Goal: Task Accomplishment & Management: Use online tool/utility

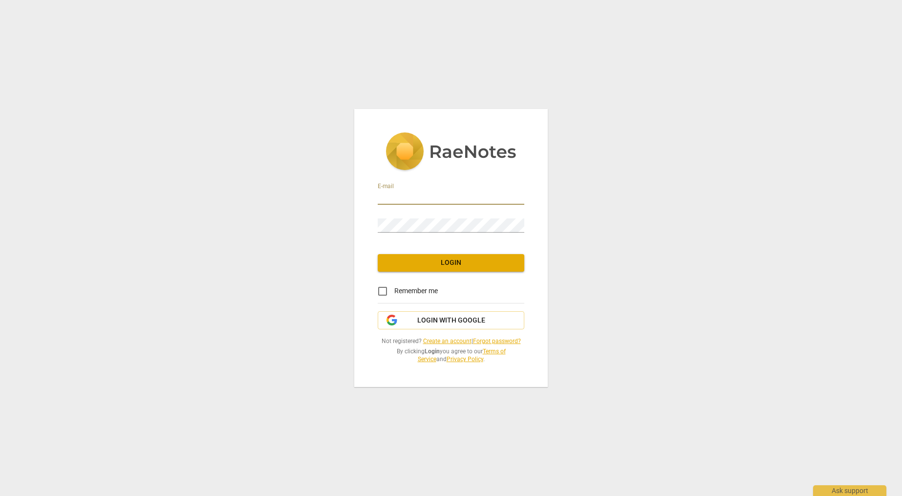
click at [413, 201] on input "email" at bounding box center [451, 198] width 147 height 14
type input "jaide@soarexecutive.com"
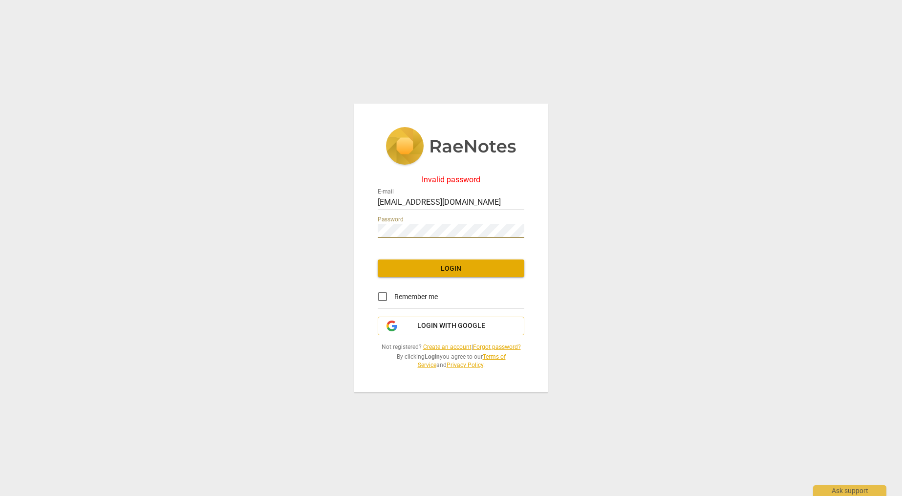
click at [332, 218] on div "Invalid password E-mail jaide@soarexecutive.com Password Login Remember me Logi…" at bounding box center [451, 248] width 902 height 496
click at [438, 319] on button "Login with Google" at bounding box center [451, 326] width 147 height 19
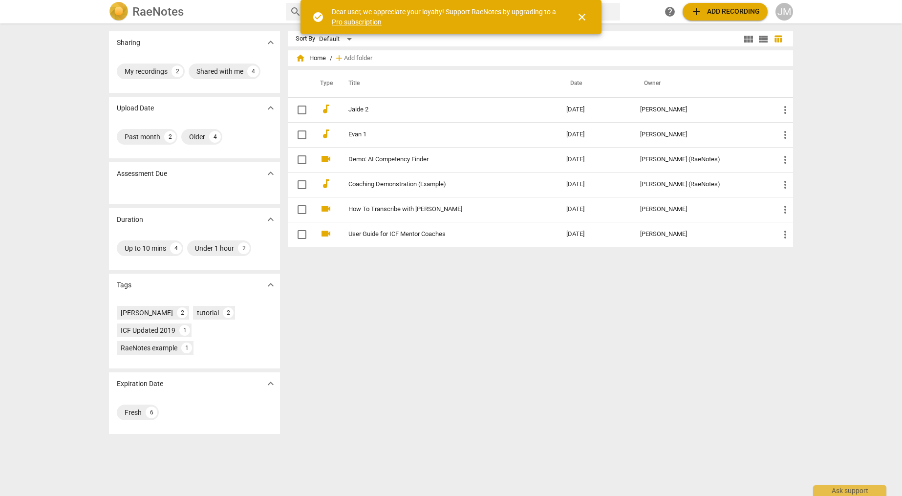
click at [641, 10] on div "search help add Add recording JM" at bounding box center [539, 12] width 507 height 18
click at [581, 18] on span "close" at bounding box center [582, 17] width 12 height 12
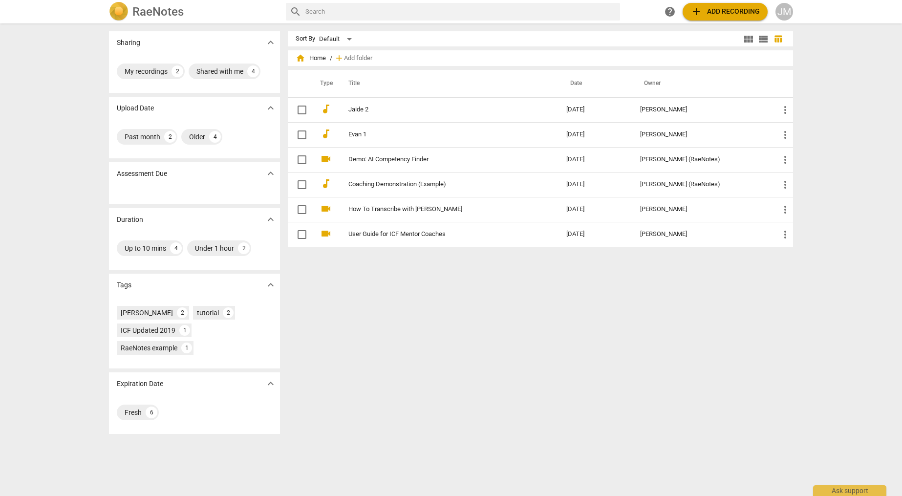
click at [698, 14] on span "add" at bounding box center [697, 12] width 12 height 12
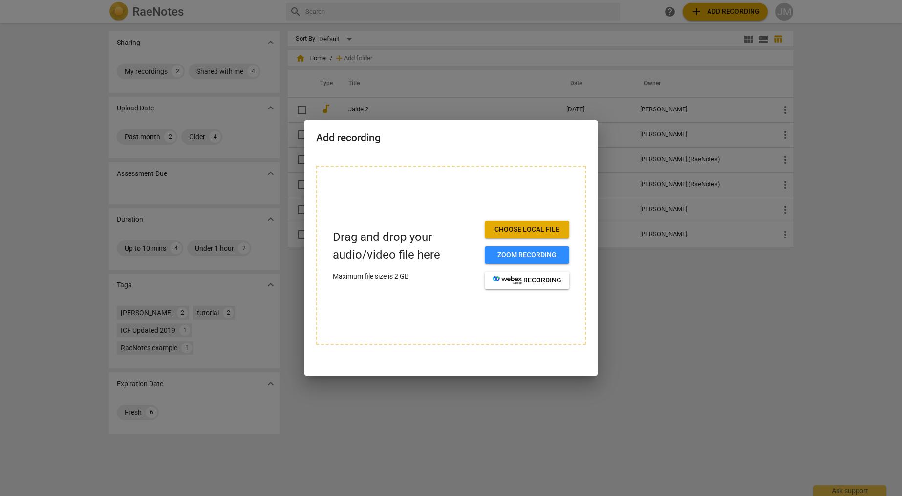
click at [515, 233] on span "Choose local file" at bounding box center [527, 230] width 69 height 10
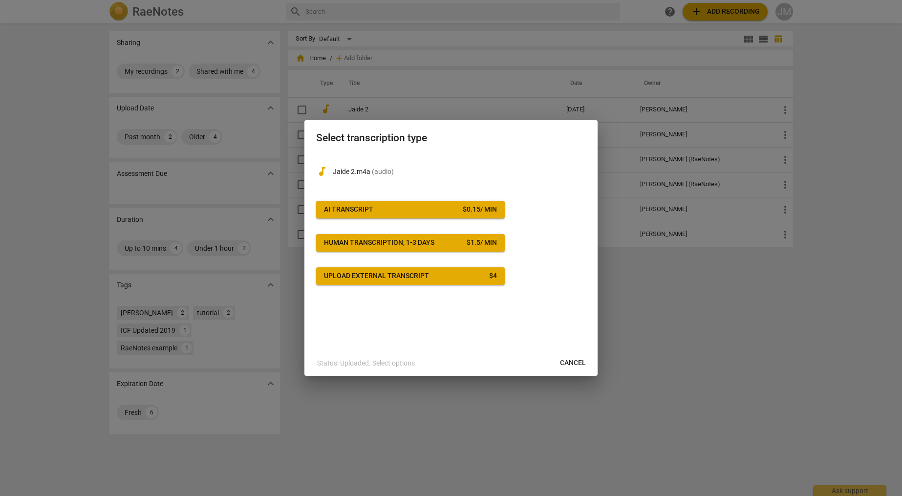
click at [408, 272] on div "Upload external transcript" at bounding box center [376, 276] width 105 height 10
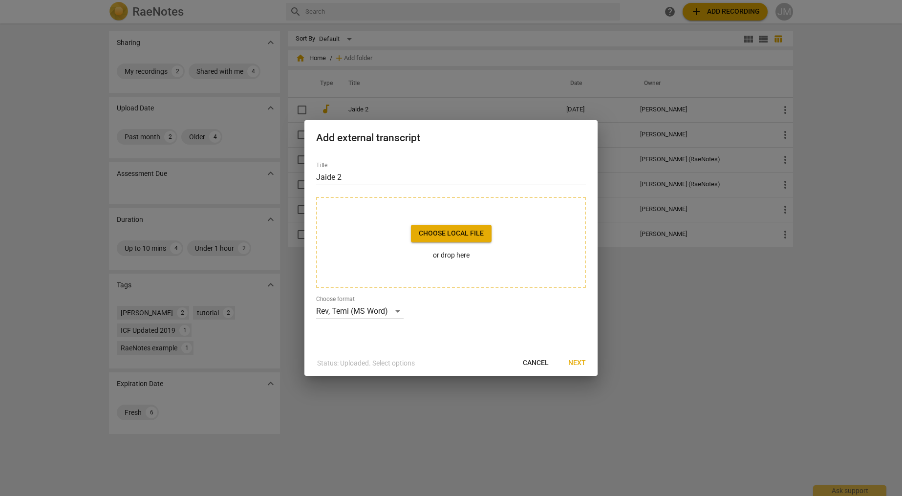
click at [449, 232] on span "Choose local file" at bounding box center [451, 234] width 65 height 10
click at [394, 311] on div "Rev, Temi (MS Word)" at bounding box center [359, 312] width 87 height 16
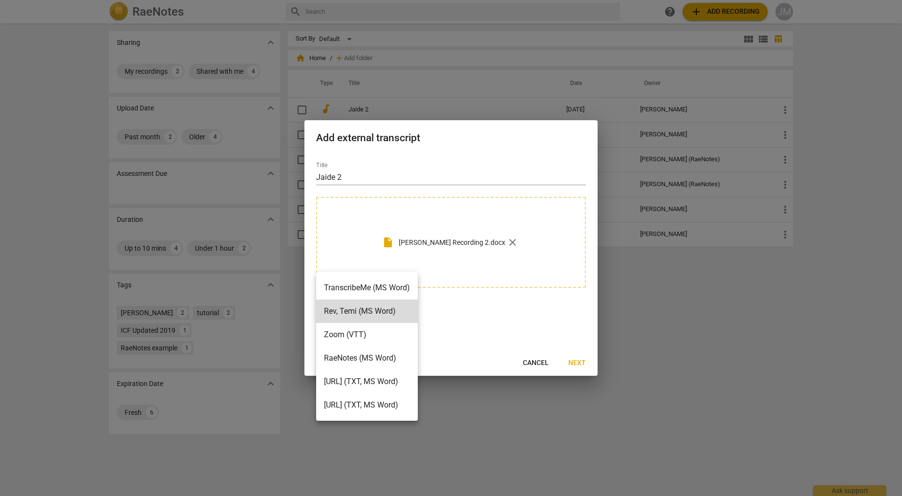
click at [464, 334] on div at bounding box center [451, 248] width 902 height 496
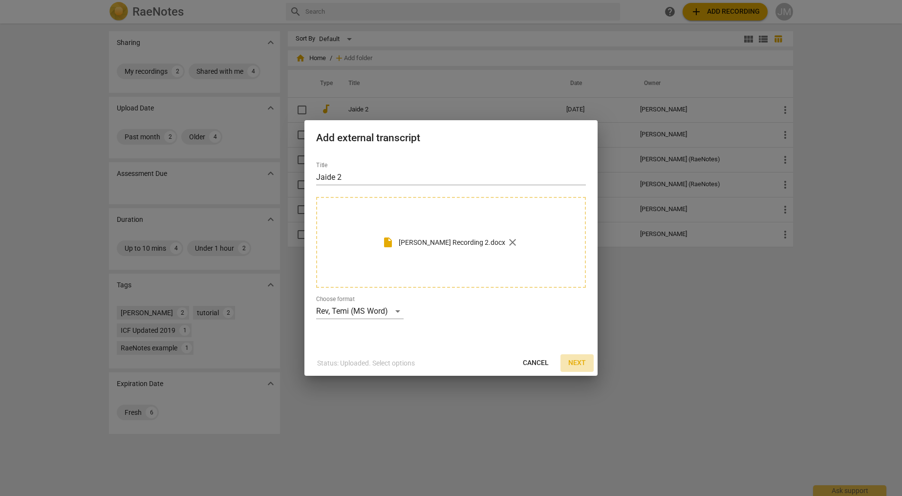
click at [582, 364] on span "Next" at bounding box center [577, 363] width 18 height 10
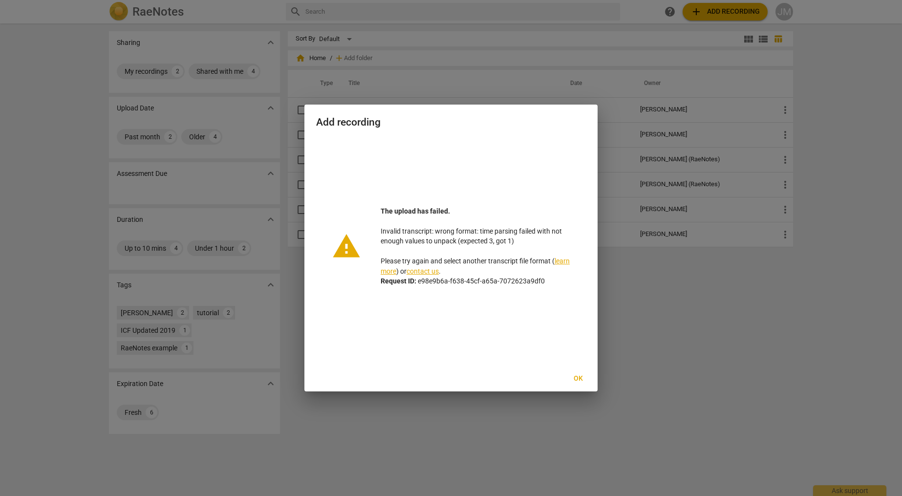
click at [580, 380] on span "Ok" at bounding box center [578, 379] width 16 height 10
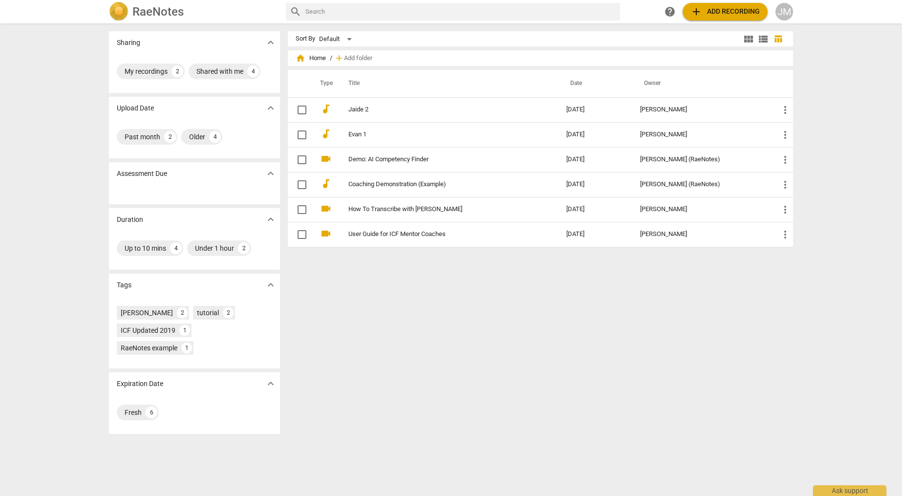
click at [713, 12] on span "add Add recording" at bounding box center [725, 12] width 69 height 12
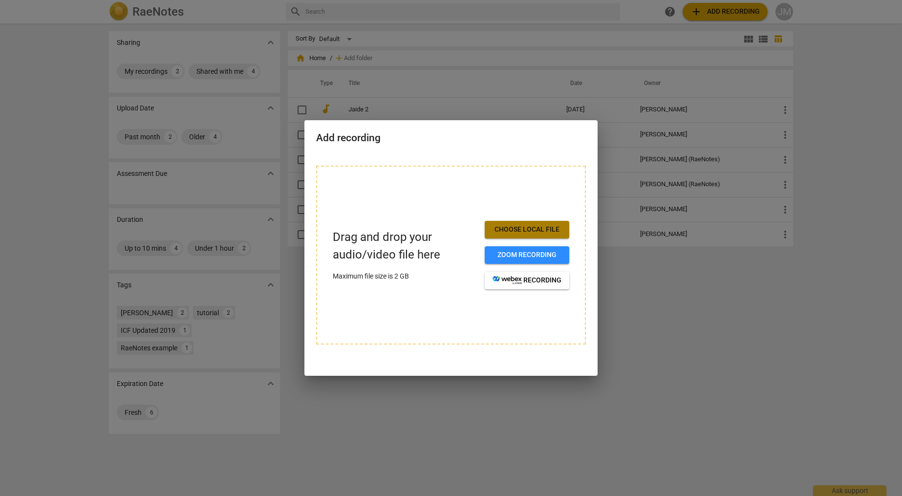
click at [545, 230] on span "Choose local file" at bounding box center [527, 230] width 69 height 10
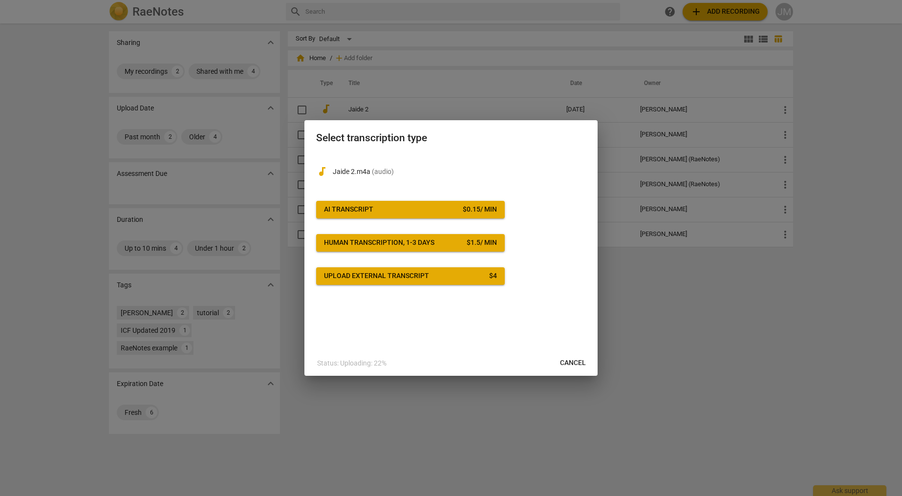
click at [444, 273] on span "Upload external transcript $ 4" at bounding box center [410, 276] width 173 height 10
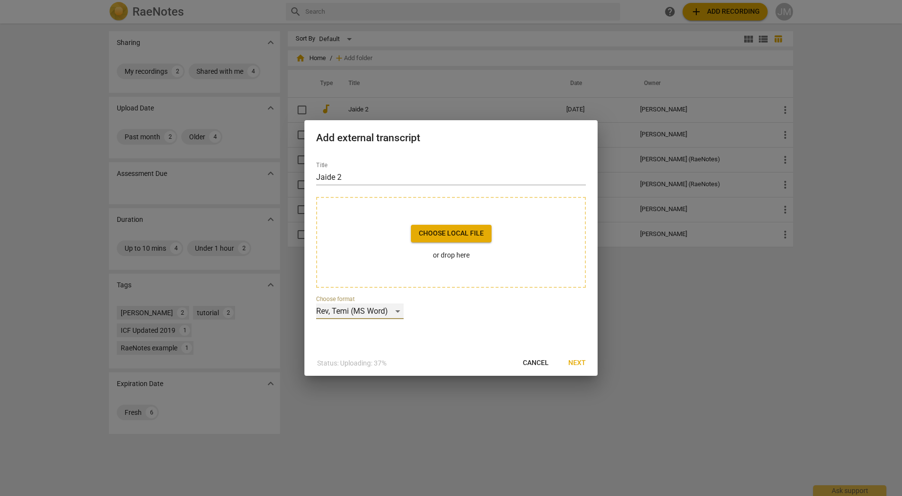
click at [384, 311] on div "Rev, Temi (MS Word)" at bounding box center [359, 312] width 87 height 16
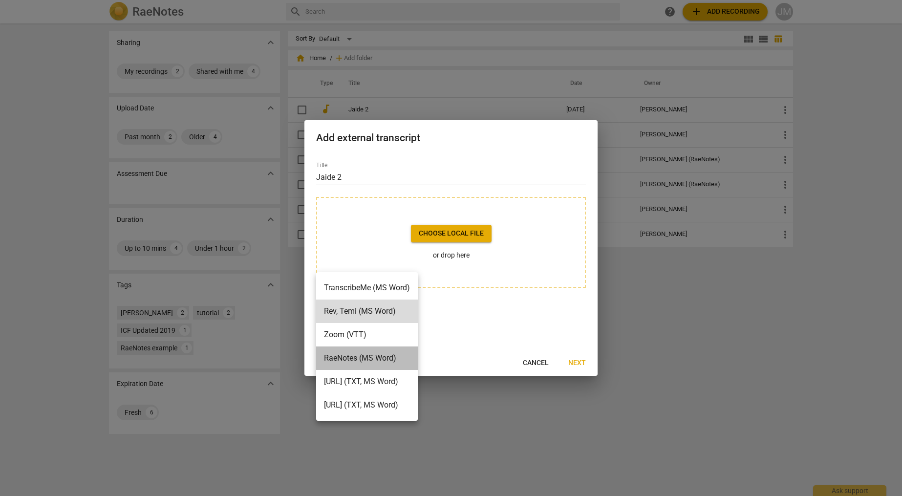
click at [394, 354] on li "RaeNotes (MS Word)" at bounding box center [367, 358] width 102 height 23
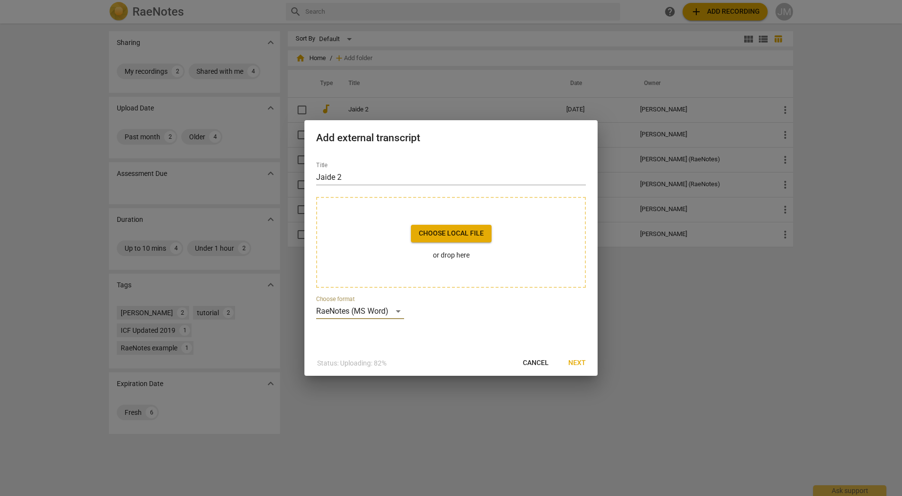
click at [446, 234] on span "Choose local file" at bounding box center [451, 234] width 65 height 10
click at [577, 361] on span "Next" at bounding box center [577, 363] width 18 height 10
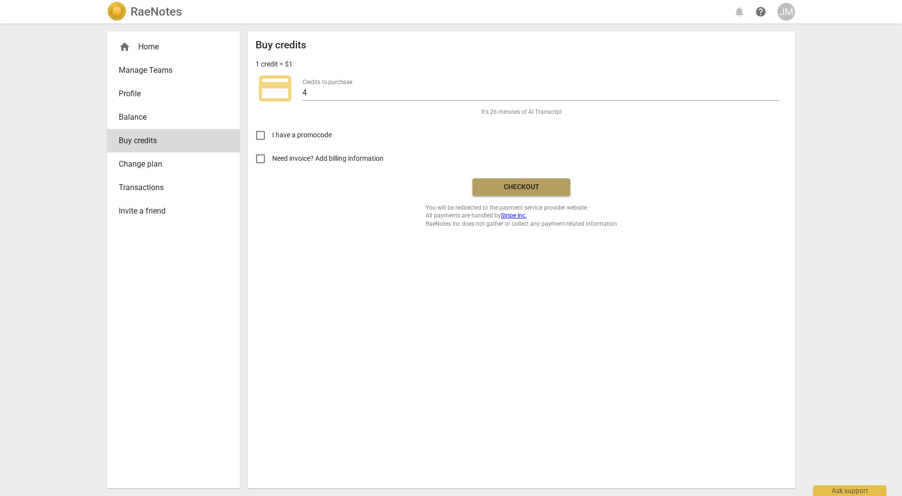
click at [519, 185] on span "Checkout" at bounding box center [522, 187] width 82 height 10
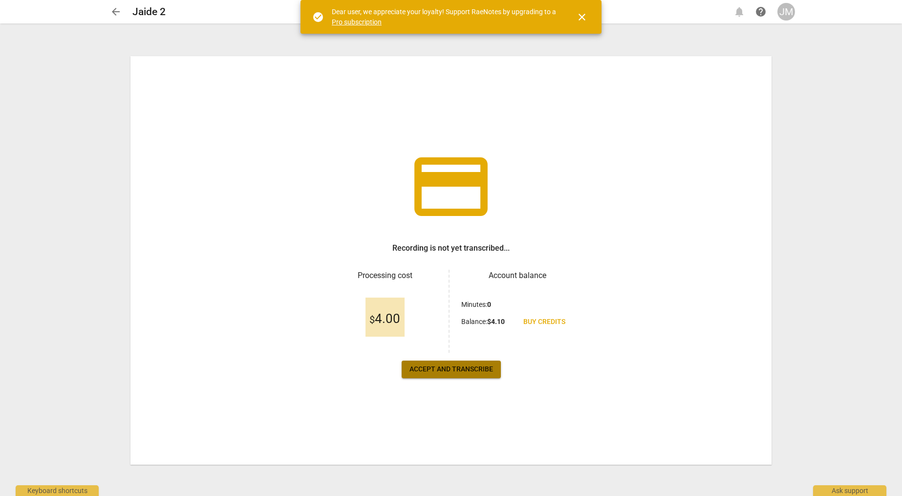
click at [453, 372] on span "Accept and transcribe" at bounding box center [452, 370] width 84 height 10
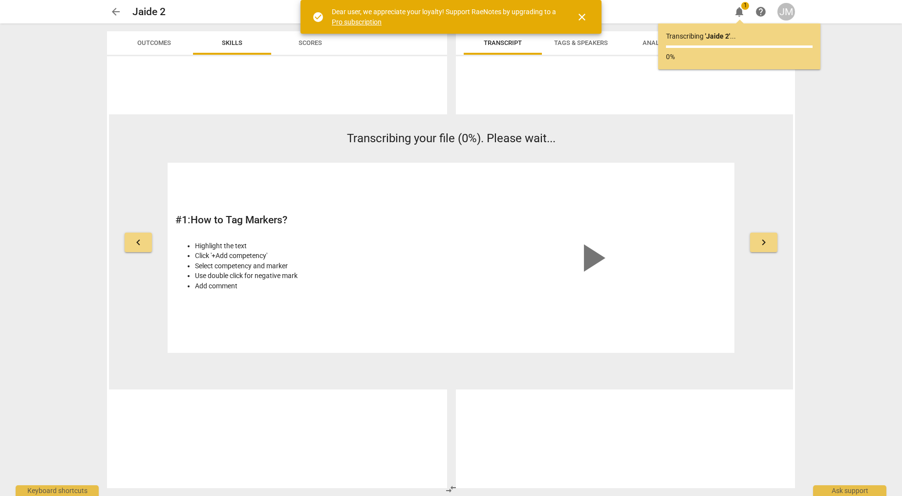
click at [367, 22] on link "Pro subscription" at bounding box center [357, 22] width 50 height 8
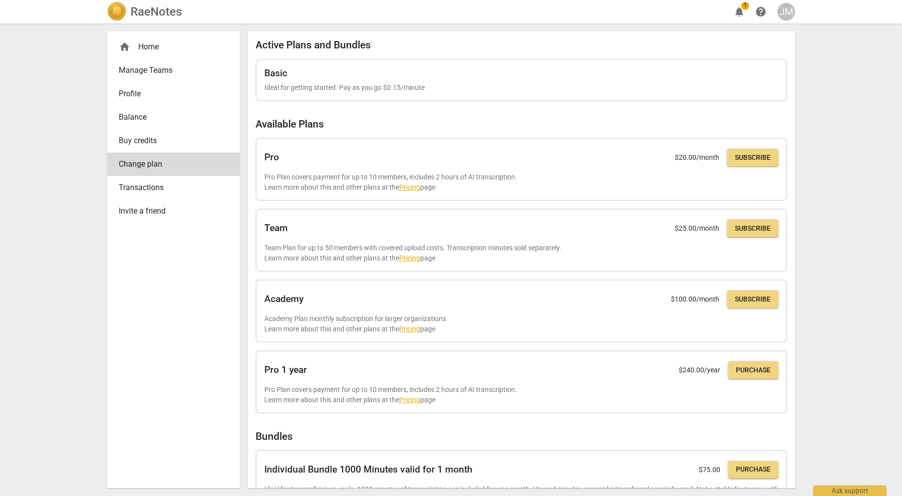
click at [742, 13] on span "notifications" at bounding box center [740, 12] width 12 height 12
click at [153, 47] on div "home Home" at bounding box center [170, 47] width 102 height 12
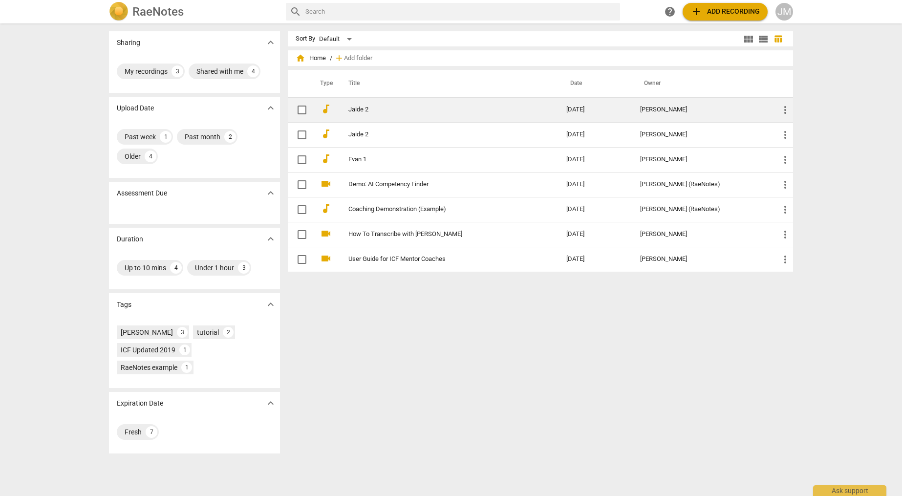
click at [518, 111] on link "Jaide 2" at bounding box center [440, 109] width 183 height 7
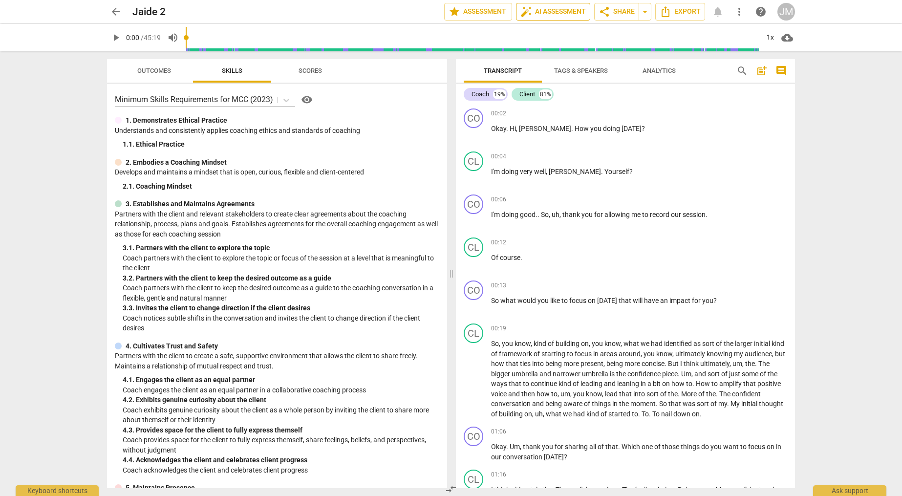
click at [546, 15] on span "auto_fix_high AI Assessment" at bounding box center [554, 12] width 66 height 12
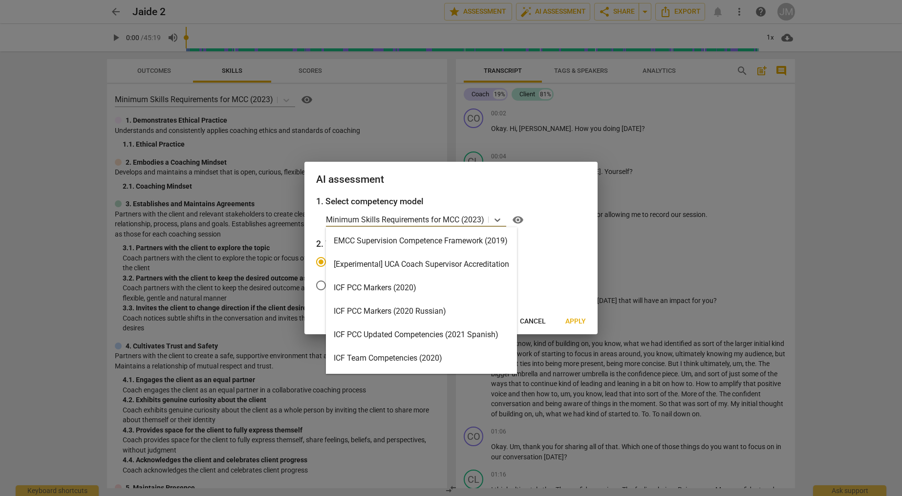
click at [477, 220] on p "Minimum Skills Requirements for MCC (2023)" at bounding box center [405, 219] width 158 height 11
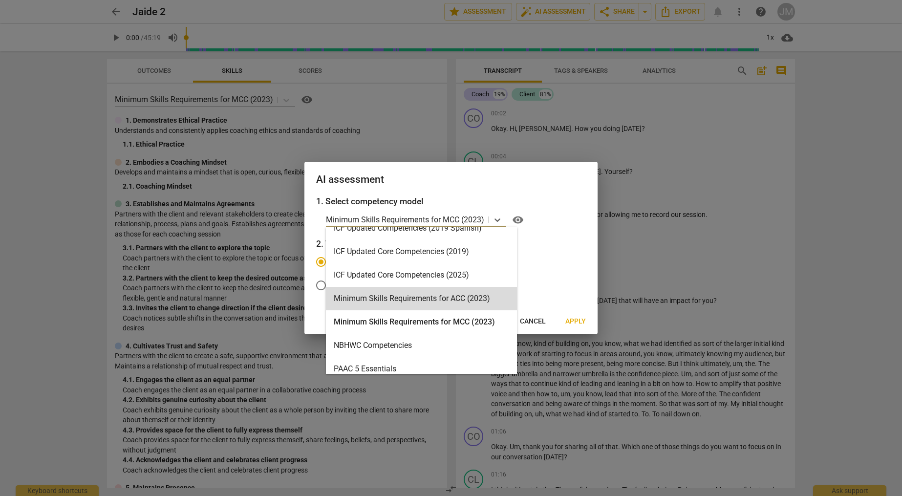
scroll to position [192, 0]
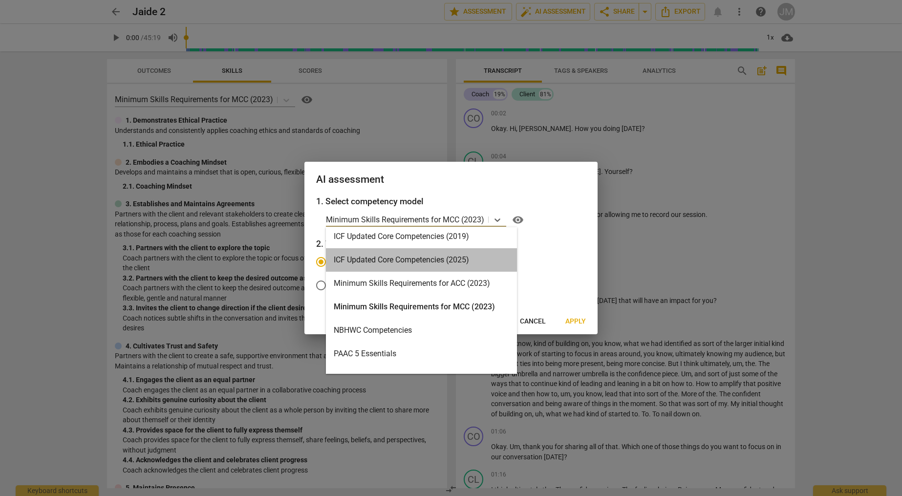
click at [440, 261] on div "ICF Updated Core Competencies (2025)" at bounding box center [421, 259] width 191 height 23
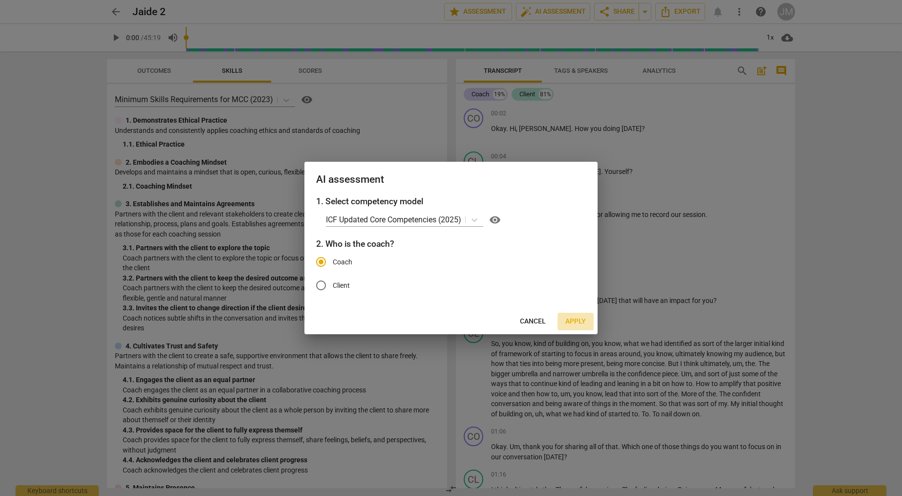
click at [580, 320] on span "Apply" at bounding box center [576, 322] width 21 height 10
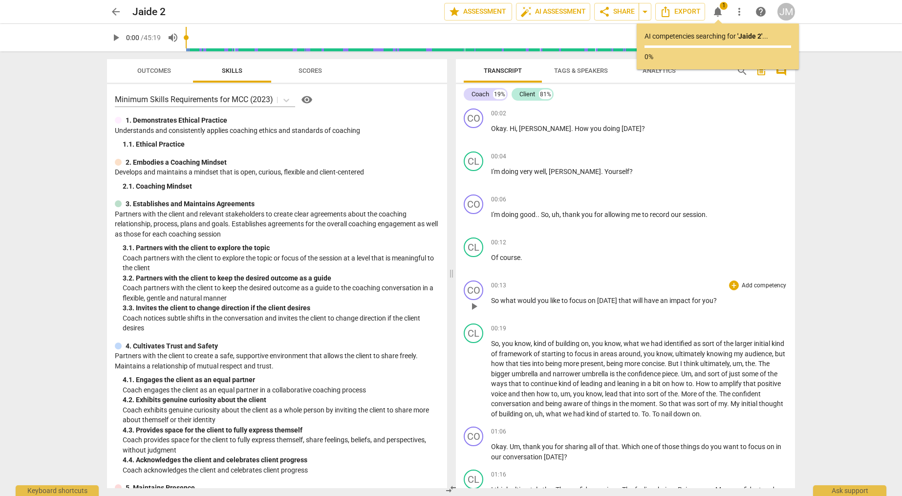
scroll to position [0, 0]
click at [272, 98] on p "Minimum Skills Requirements for MCC (2023)" at bounding box center [194, 99] width 158 height 11
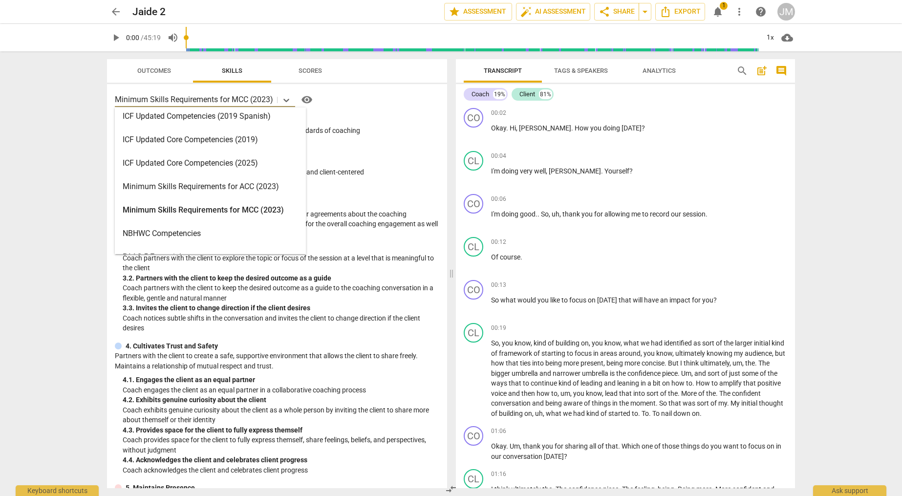
scroll to position [173, 0]
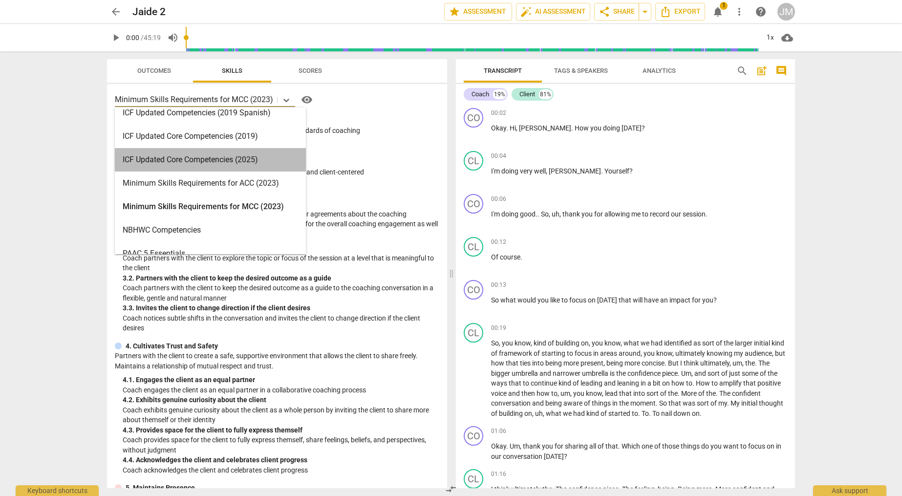
click at [262, 162] on div "ICF Updated Core Competencies (2025)" at bounding box center [210, 159] width 191 height 23
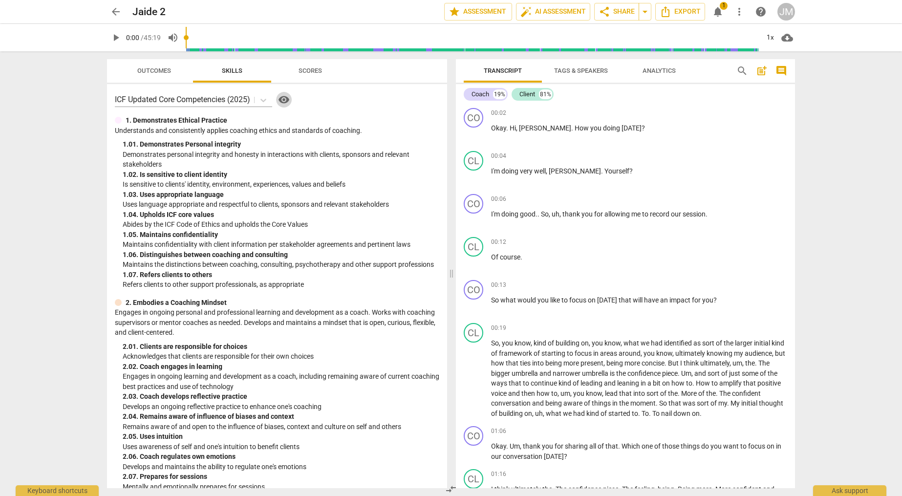
click at [286, 100] on span "visibility" at bounding box center [284, 100] width 12 height 12
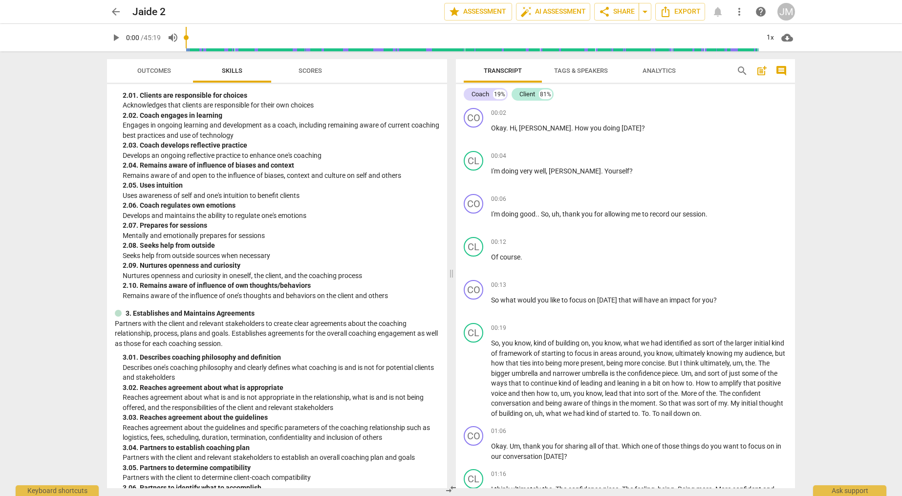
scroll to position [0, 0]
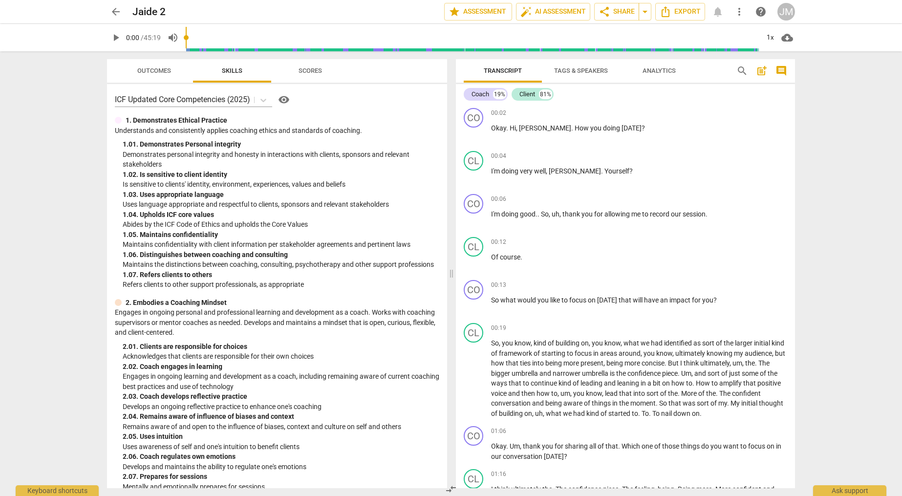
click at [305, 73] on span "Scores" at bounding box center [310, 70] width 23 height 7
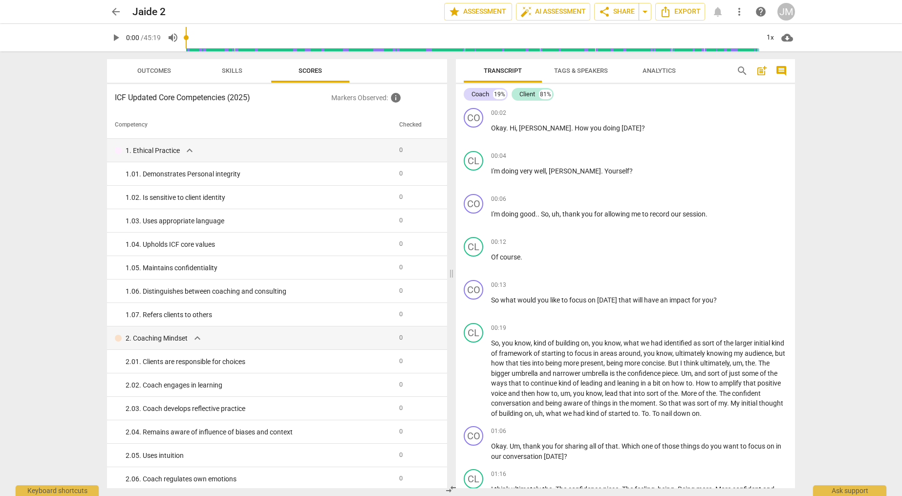
click at [243, 72] on span "Skills" at bounding box center [232, 71] width 44 height 13
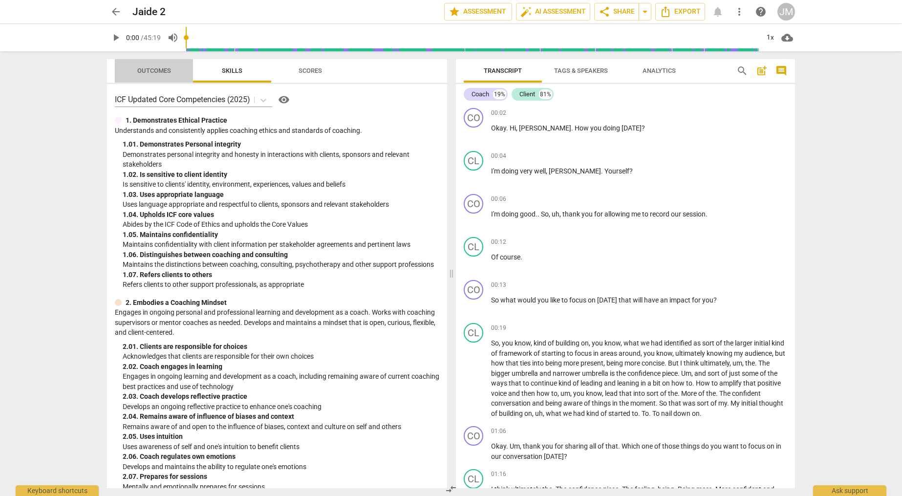
click at [159, 70] on span "Outcomes" at bounding box center [154, 70] width 34 height 7
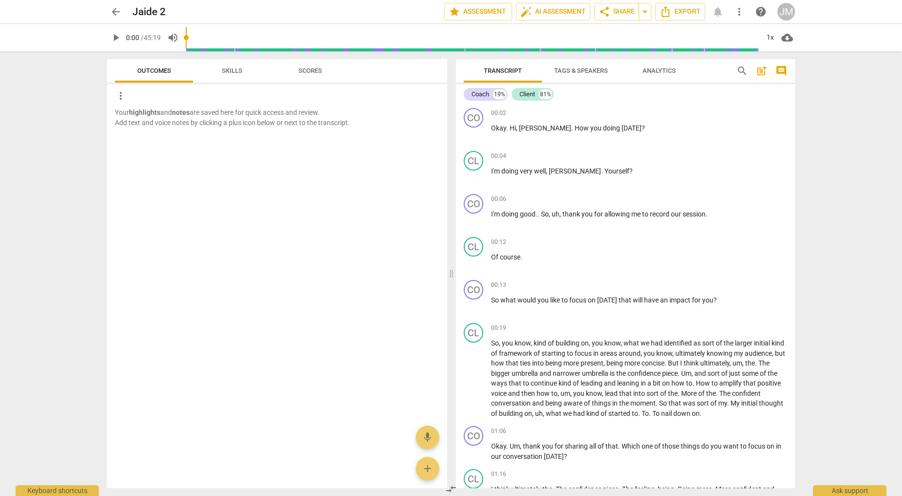
click at [199, 69] on span "Skills" at bounding box center [232, 71] width 78 height 13
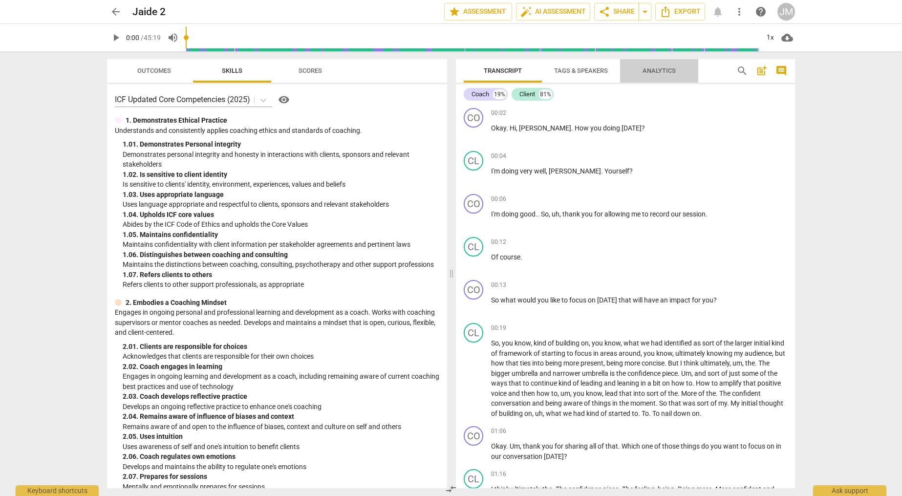
click at [666, 70] on span "Analytics" at bounding box center [659, 70] width 33 height 7
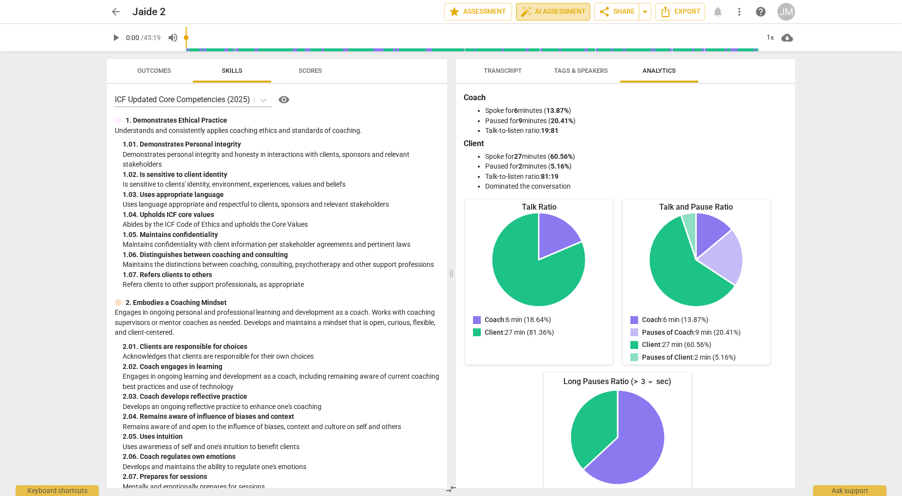
click at [557, 14] on span "auto_fix_high AI Assessment" at bounding box center [554, 12] width 66 height 12
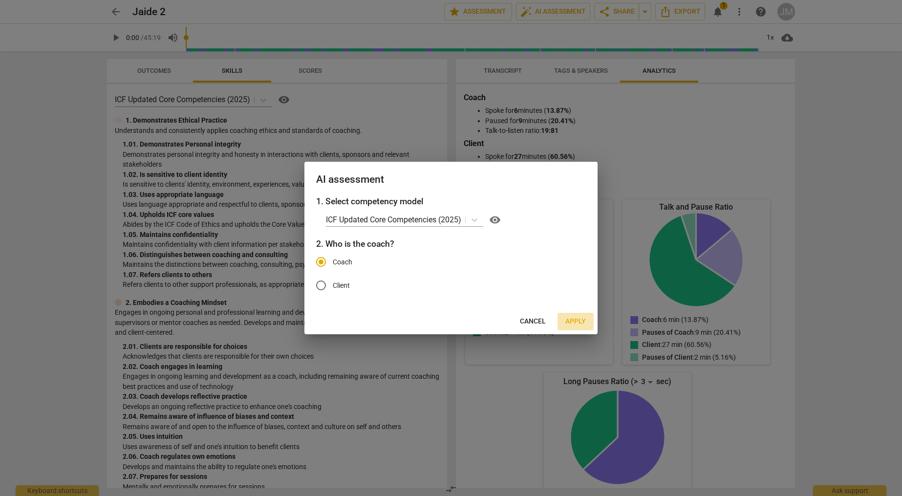
click at [572, 320] on span "Apply" at bounding box center [576, 322] width 21 height 10
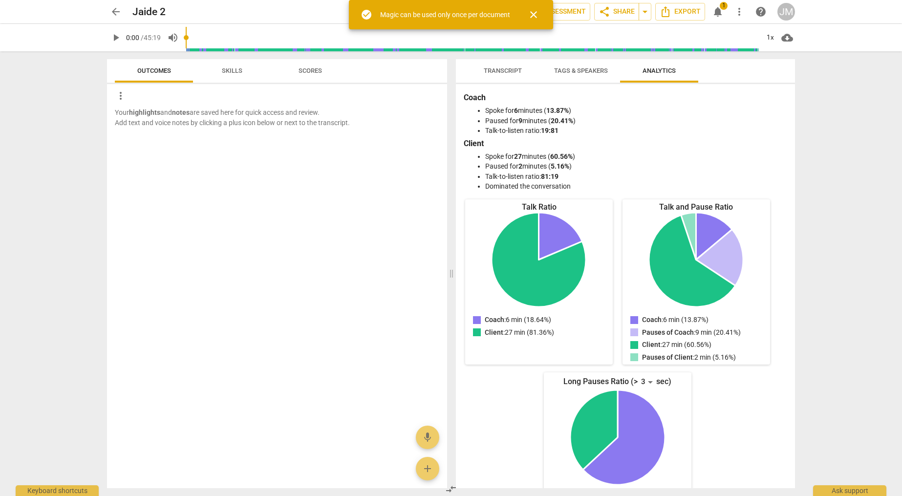
click at [319, 73] on span "Scores" at bounding box center [310, 70] width 23 height 7
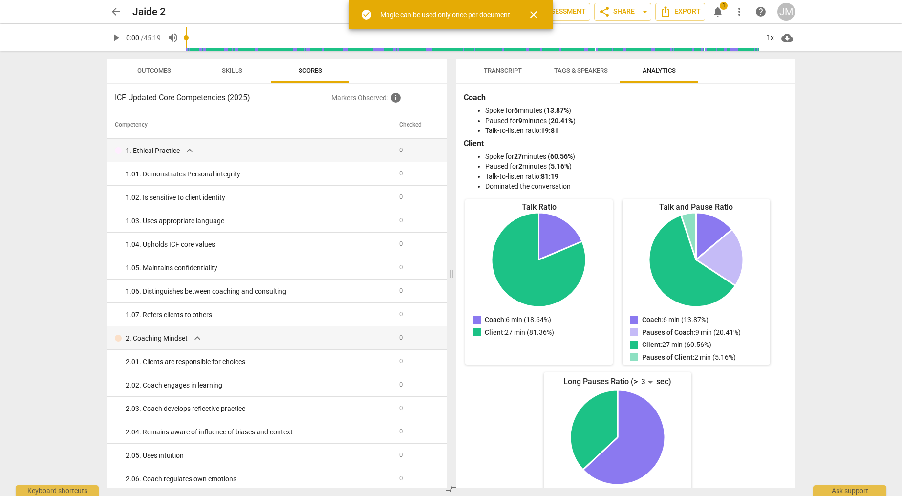
click at [249, 71] on span "Skills" at bounding box center [232, 71] width 44 height 13
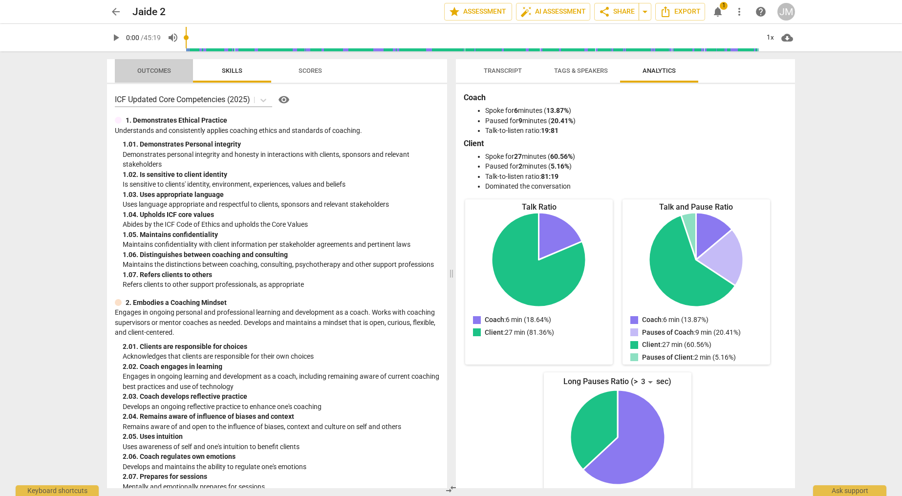
click at [147, 68] on span "Outcomes" at bounding box center [154, 70] width 34 height 7
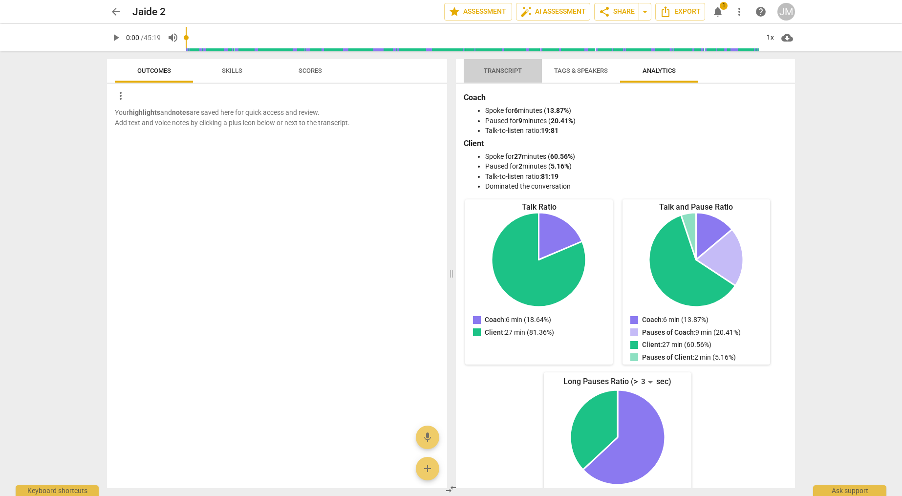
click at [500, 73] on span "Transcript" at bounding box center [503, 70] width 38 height 7
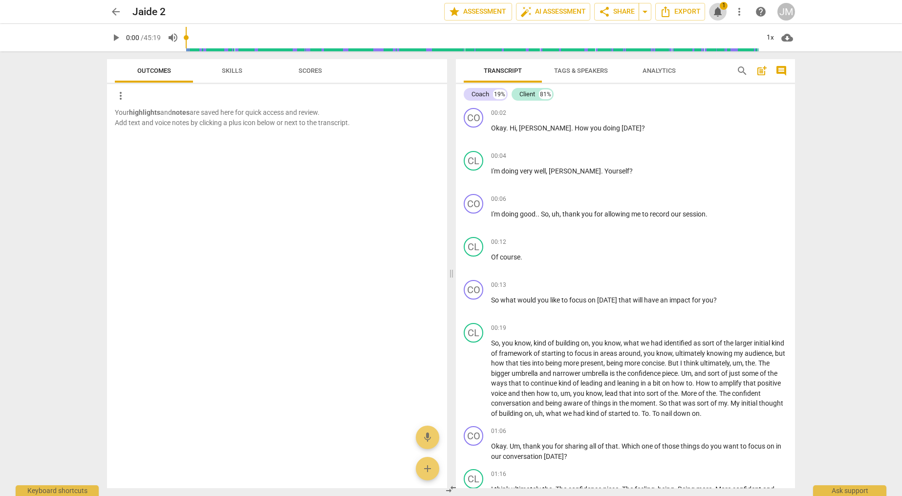
click at [721, 15] on span "notifications" at bounding box center [718, 12] width 12 height 12
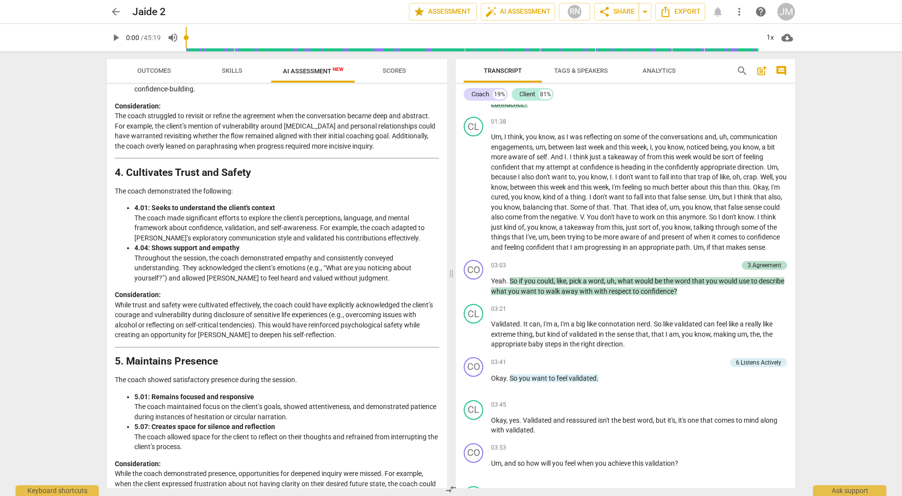
scroll to position [738, 0]
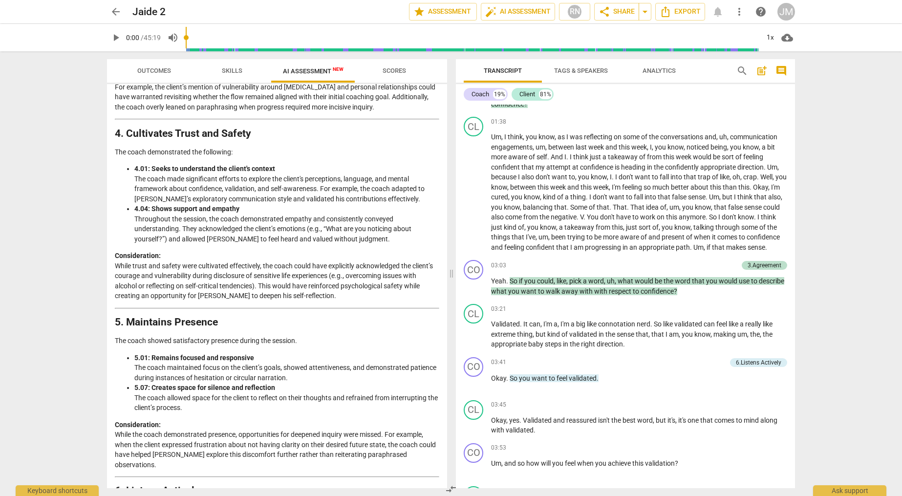
click at [394, 71] on span "Scores" at bounding box center [394, 70] width 23 height 7
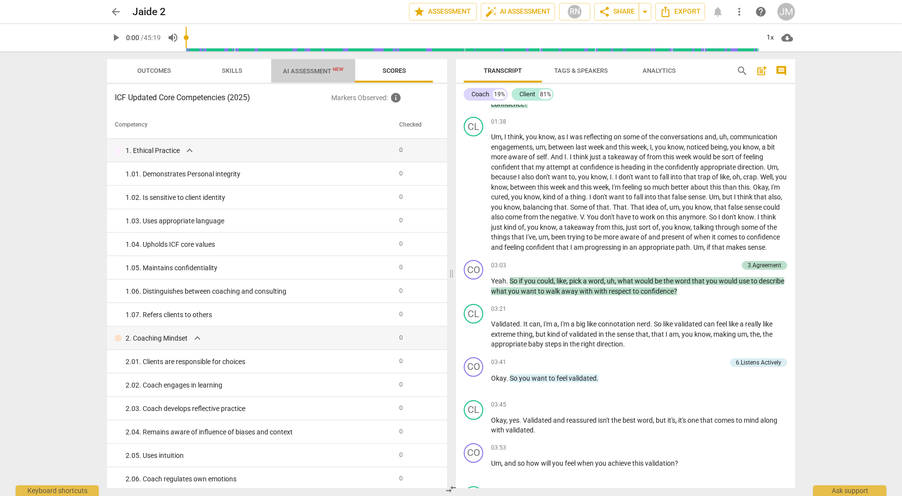
click at [323, 73] on span "AI Assessment New" at bounding box center [313, 70] width 61 height 7
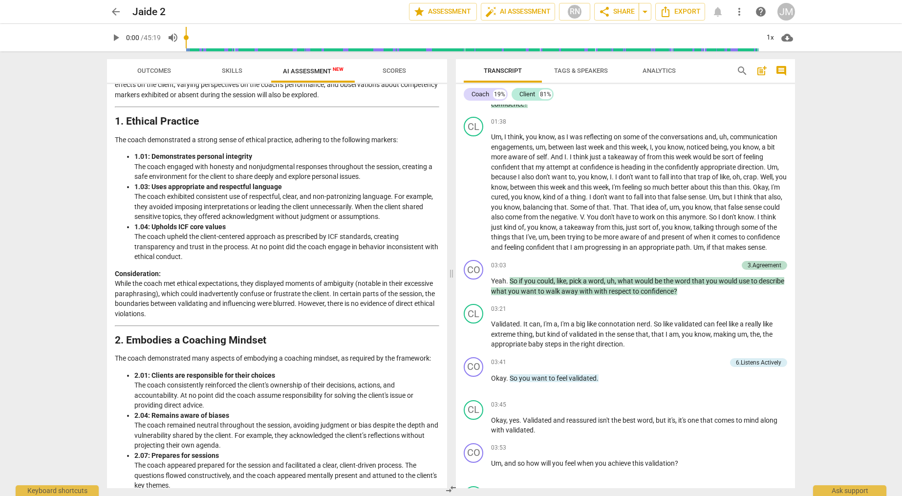
scroll to position [0, 0]
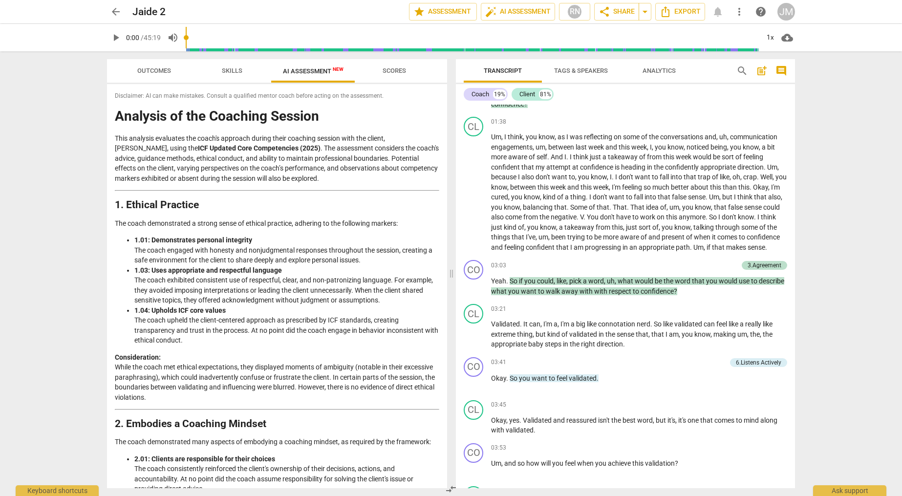
click at [652, 68] on span "Analytics" at bounding box center [659, 70] width 33 height 7
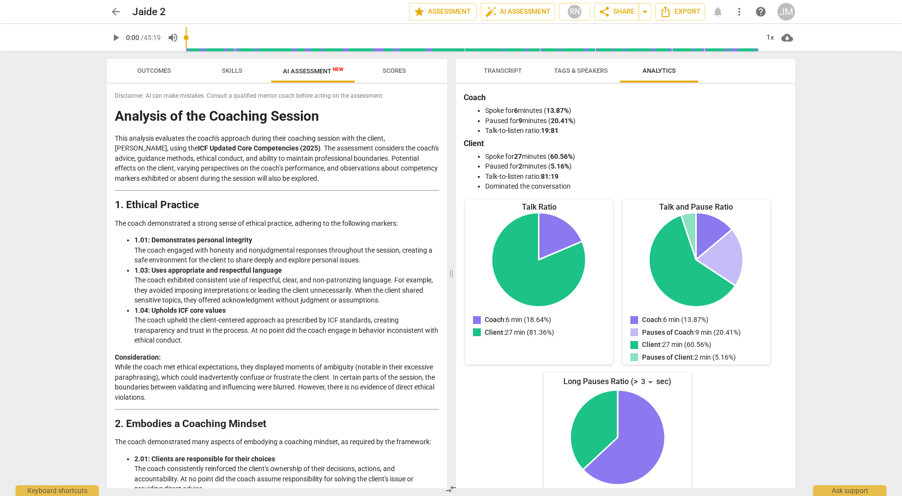
scroll to position [38, 0]
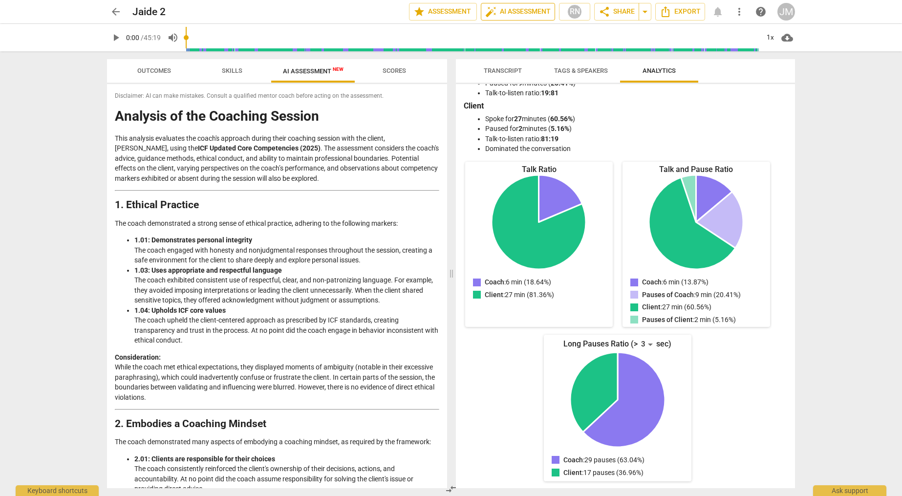
click at [527, 13] on span "auto_fix_high AI Assessment" at bounding box center [518, 12] width 66 height 12
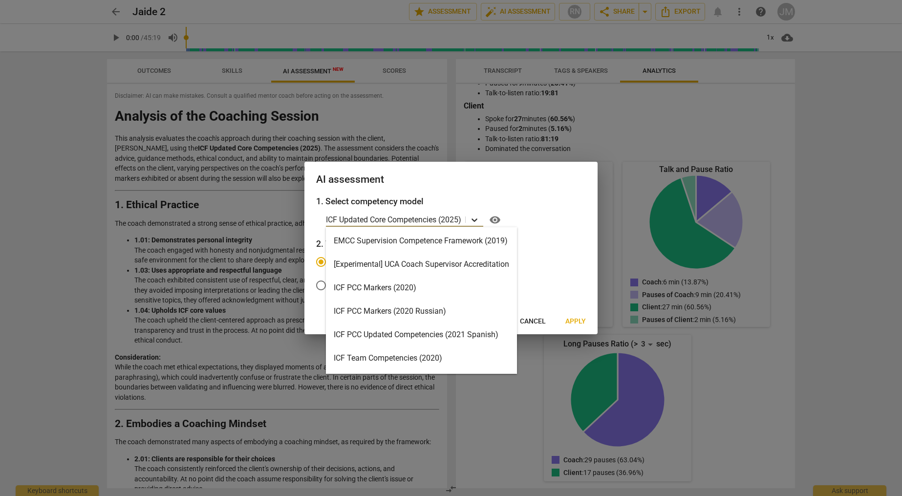
click at [478, 220] on icon at bounding box center [475, 219] width 6 height 3
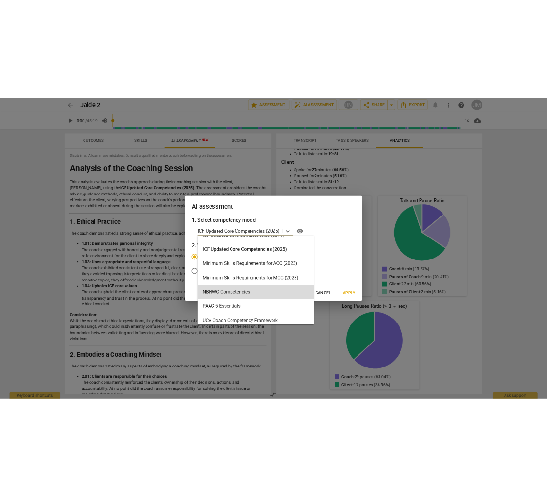
scroll to position [201, 0]
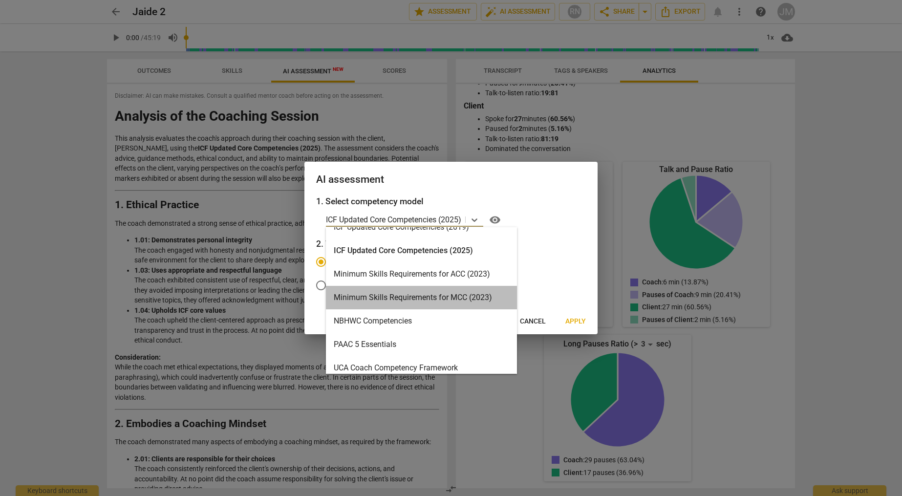
click at [447, 297] on div "Minimum Skills Requirements for MCC (2023)" at bounding box center [421, 297] width 191 height 23
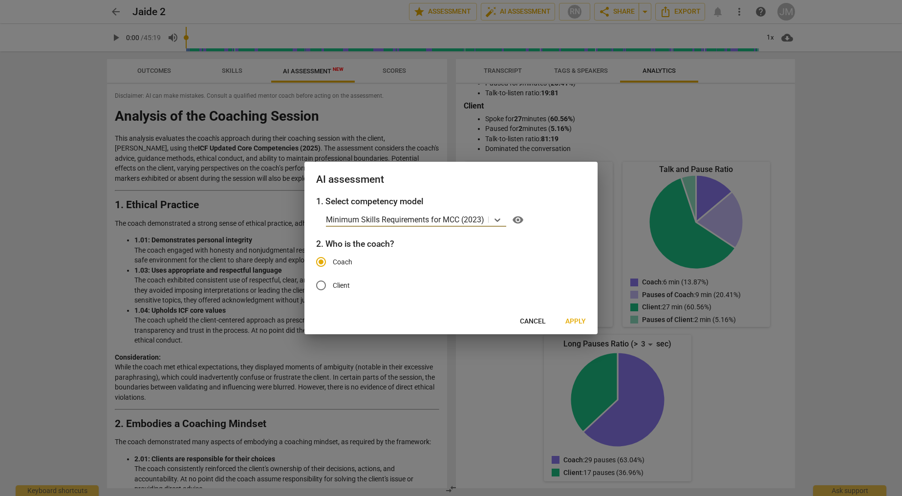
click at [575, 321] on span "Apply" at bounding box center [576, 322] width 21 height 10
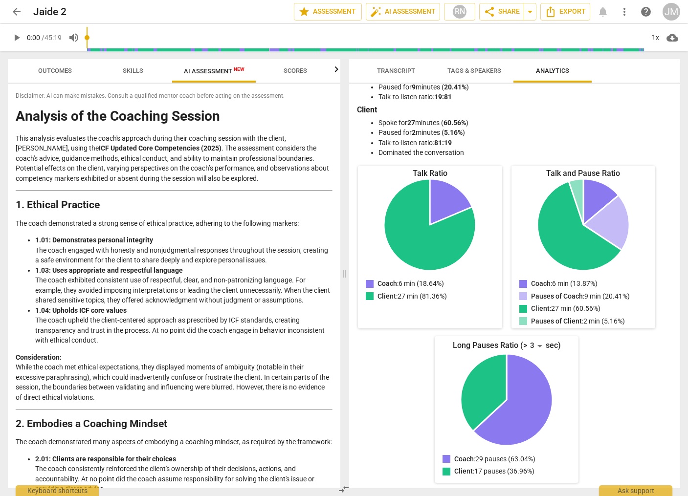
scroll to position [35, 0]
